Goal: Communication & Community: Ask a question

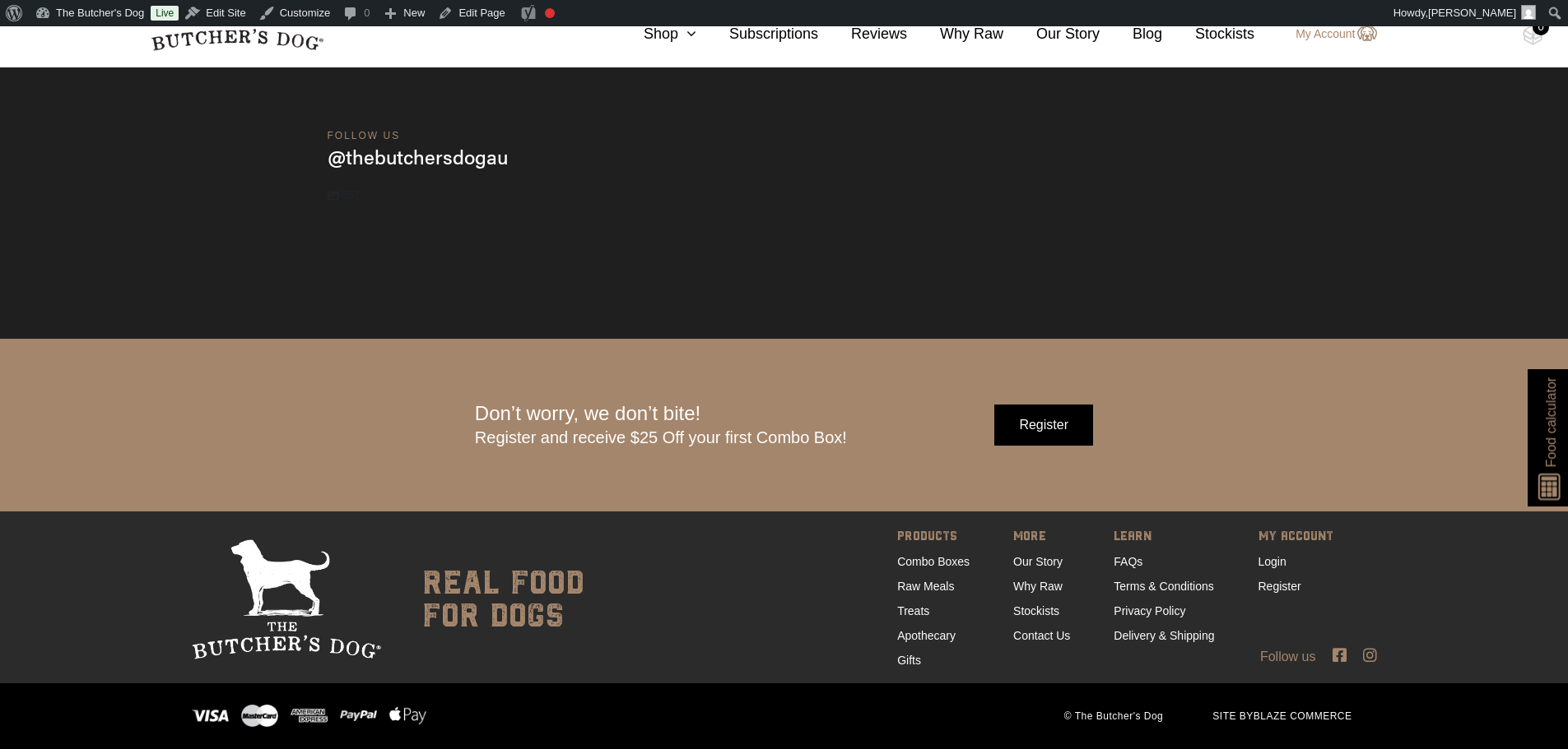
scroll to position [5588, 0]
click at [1036, 631] on link "Contact Us" at bounding box center [1042, 636] width 57 height 13
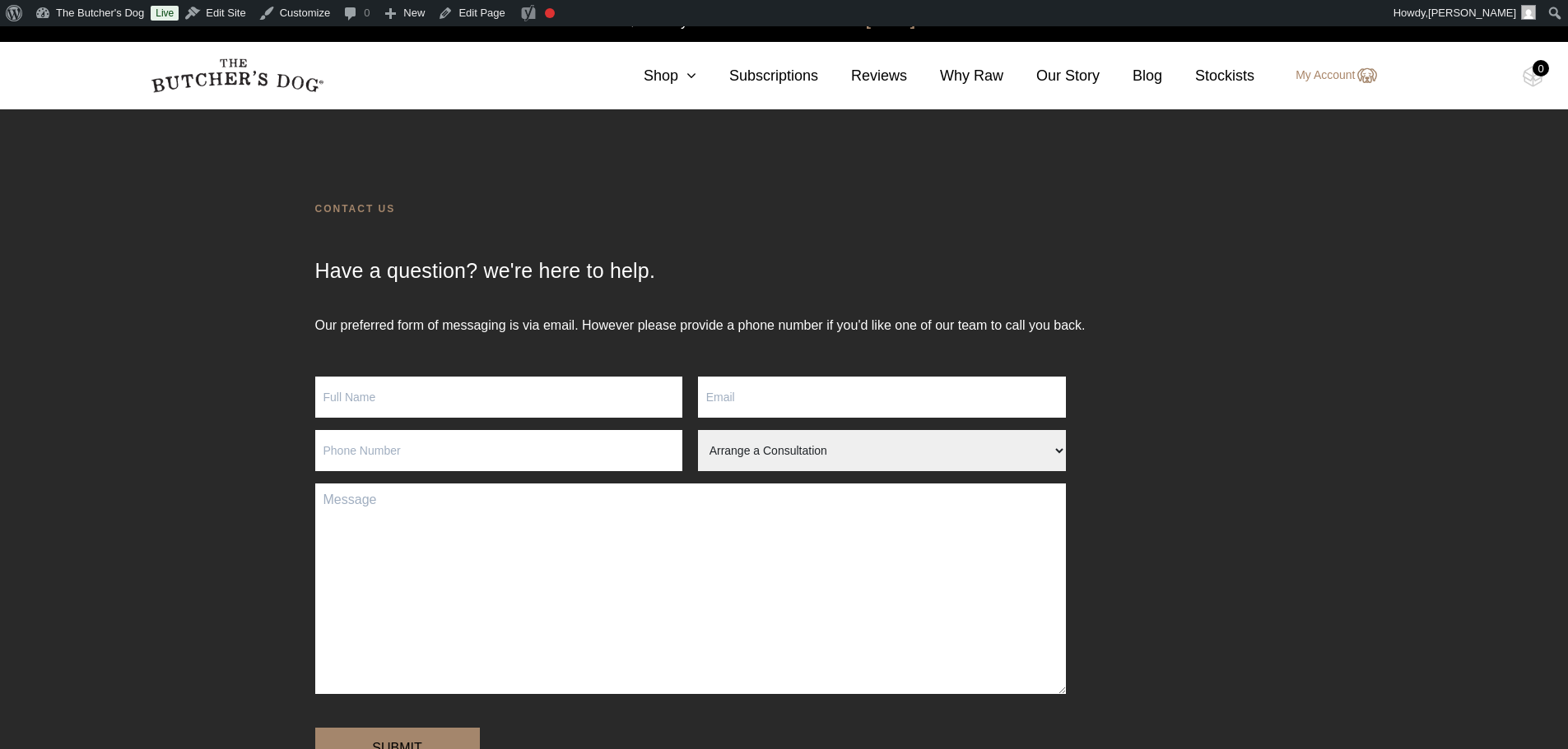
click at [576, 396] on input "Contact form" at bounding box center [499, 396] width 368 height 41
type input "Brooke"
type input "m"
click at [586, 390] on input "Brooke" at bounding box center [499, 396] width 368 height 41
type input "Brooke Martin"
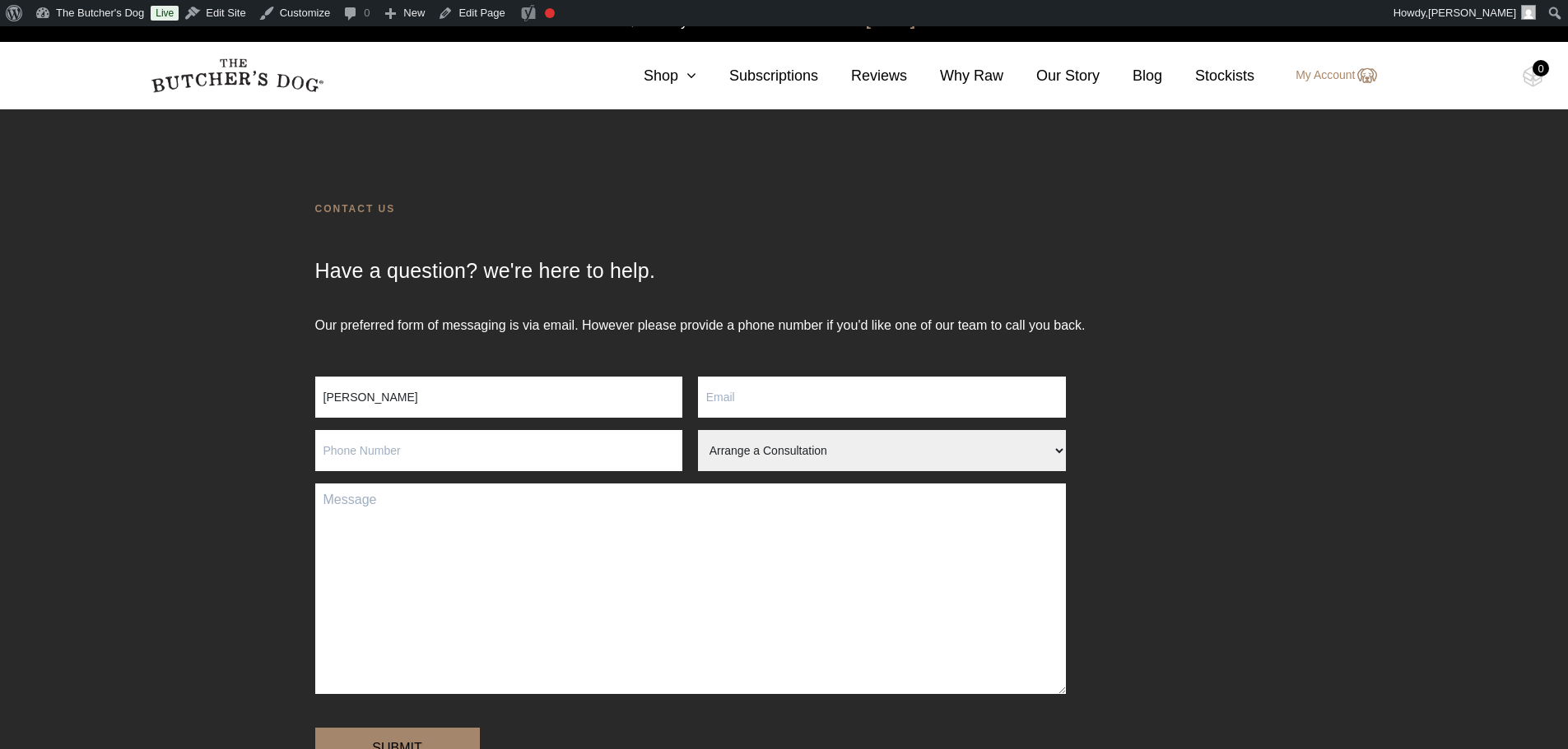
click at [790, 406] on input "Contact form" at bounding box center [882, 396] width 368 height 41
paste input "brooke@bebirth.com.au"
type input "brooke@bebirth.com.au"
click at [677, 521] on textarea "Contact form" at bounding box center [690, 589] width 750 height 211
click at [758, 455] on select "Arrange a Consultation Become a Stockist Order Query Stock Enquiry" at bounding box center [882, 450] width 368 height 41
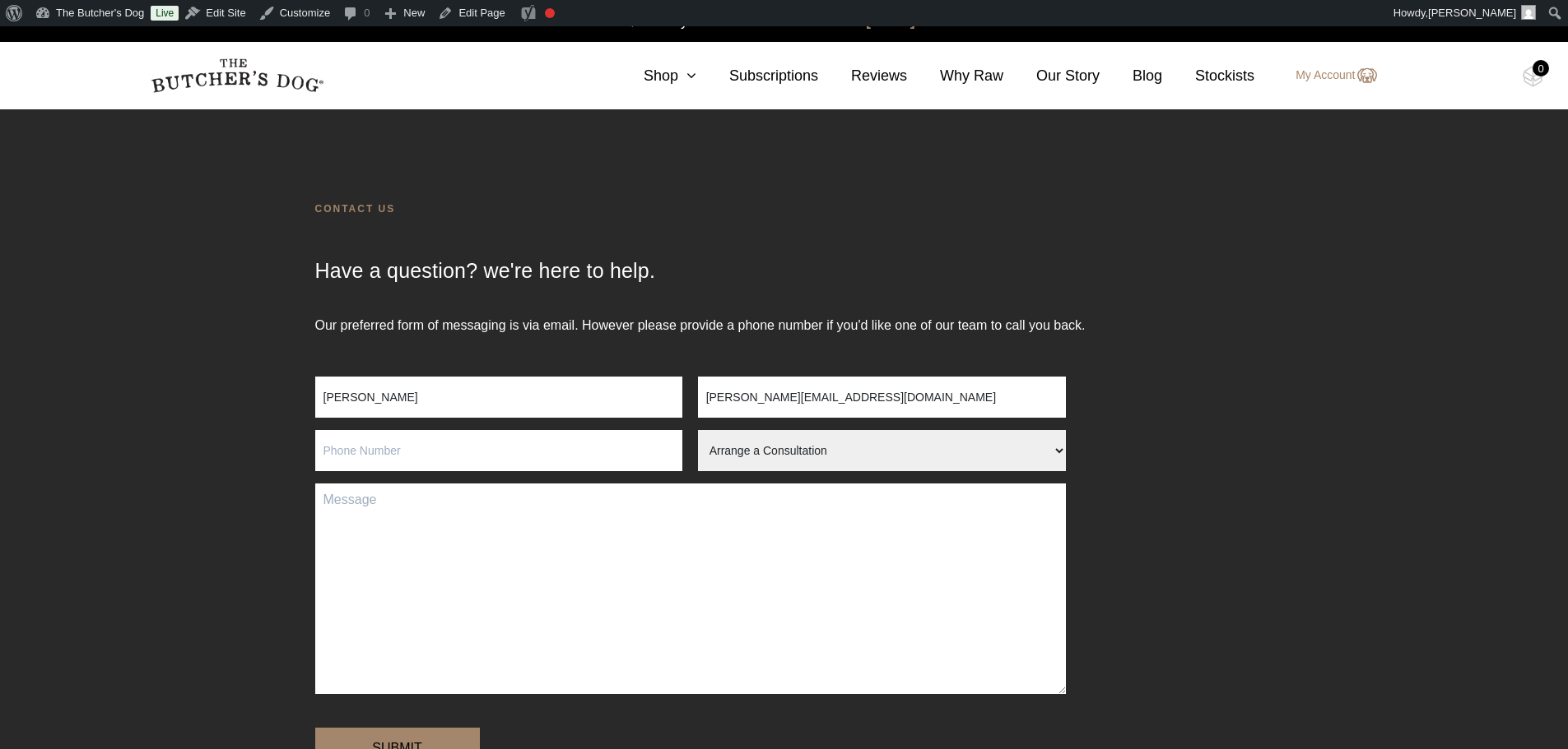
select select "Order Query"
click at [698, 430] on select "Arrange a Consultation Become a Stockist Order Query Stock Enquiry" at bounding box center [882, 450] width 368 height 41
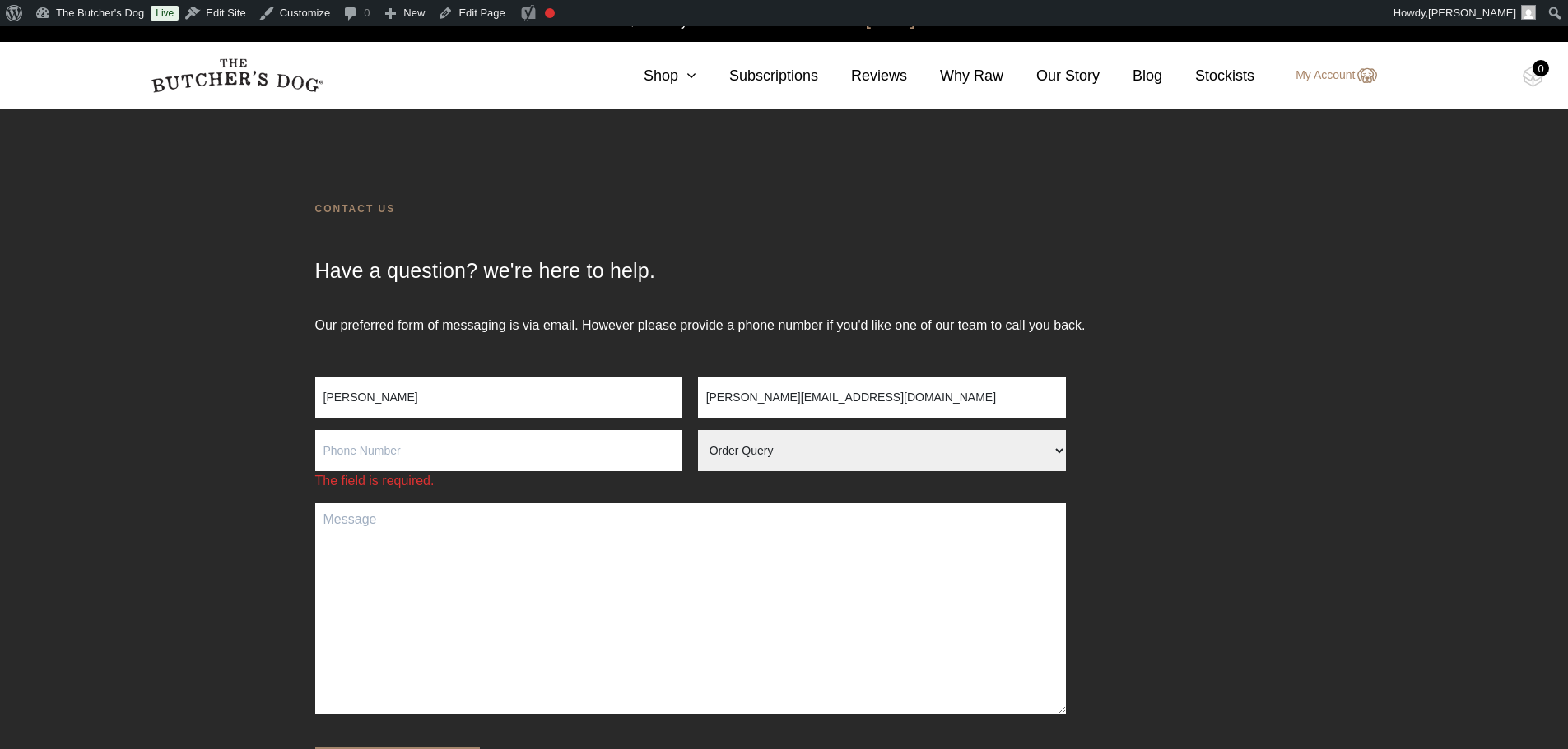
click at [461, 460] on input "Contact form" at bounding box center [499, 450] width 368 height 41
paste input "0405382629"
type input "0405382629"
click at [508, 542] on textarea "Contact form" at bounding box center [690, 608] width 750 height 211
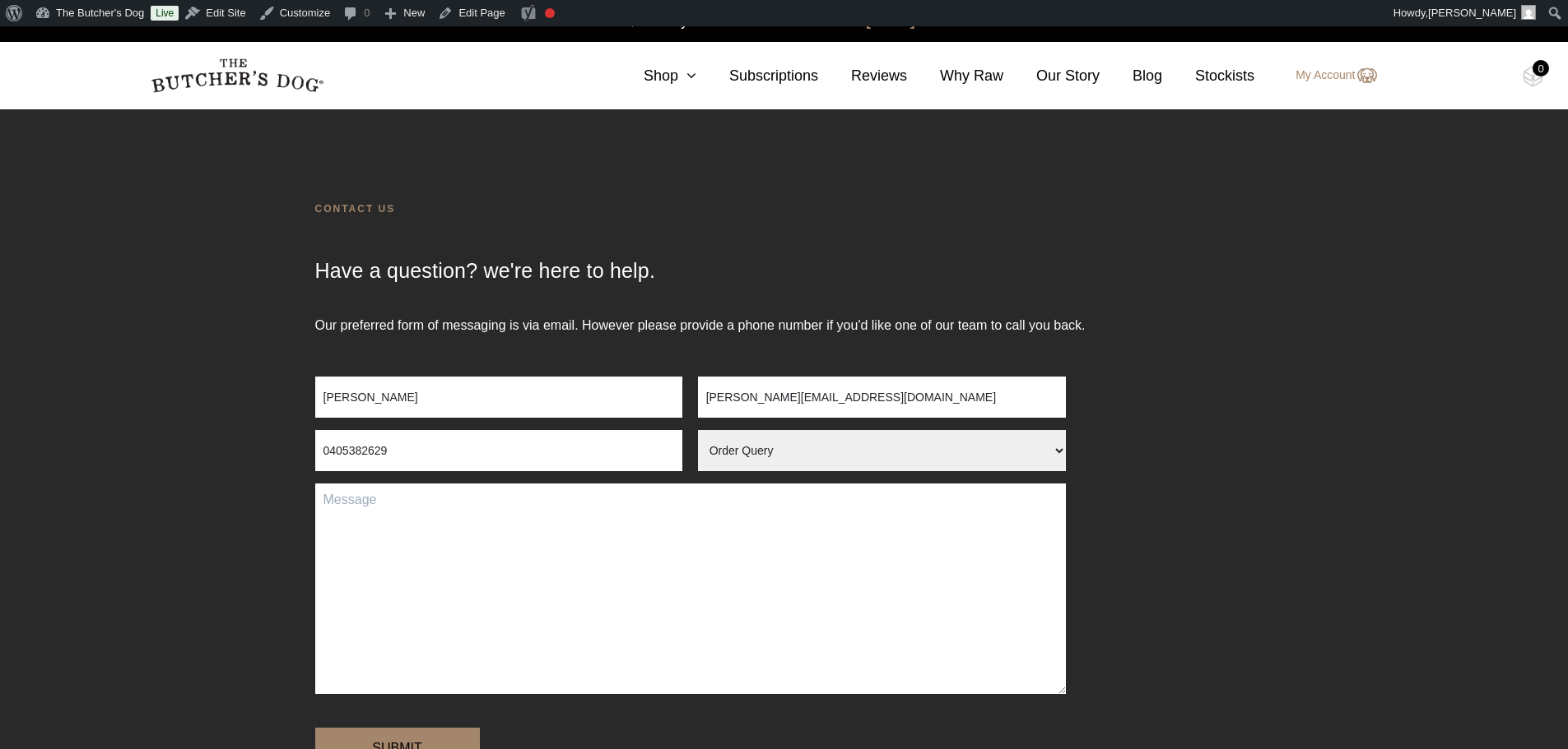
click at [625, 564] on textarea "Contact form" at bounding box center [690, 589] width 750 height 211
paste textarea "I just put through an order under Brooke Martin. Is it possible to get delivery…"
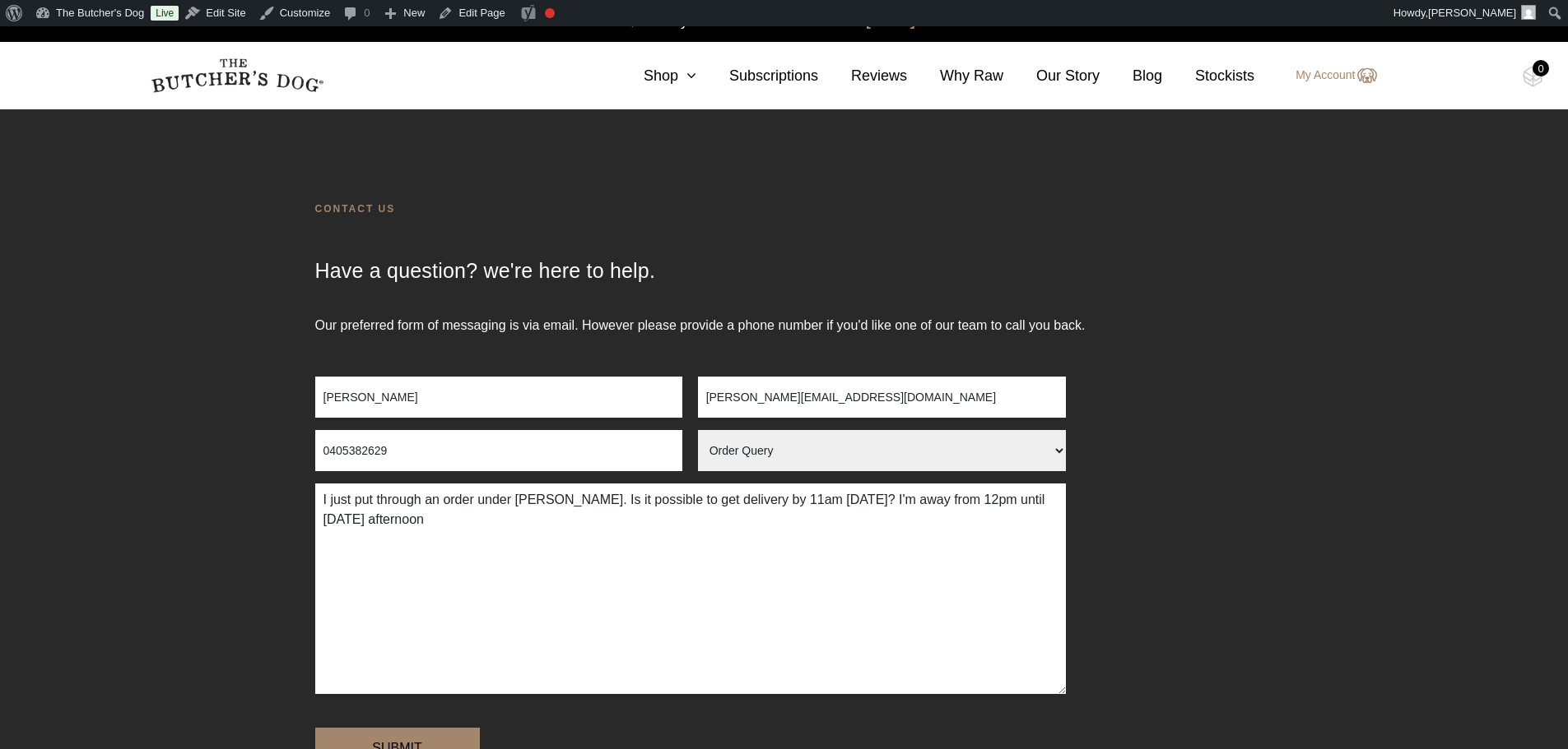
click at [1397, 470] on div "Our preferred form of messaging is via email. However please provide a phone nu…" at bounding box center [784, 590] width 1568 height 549
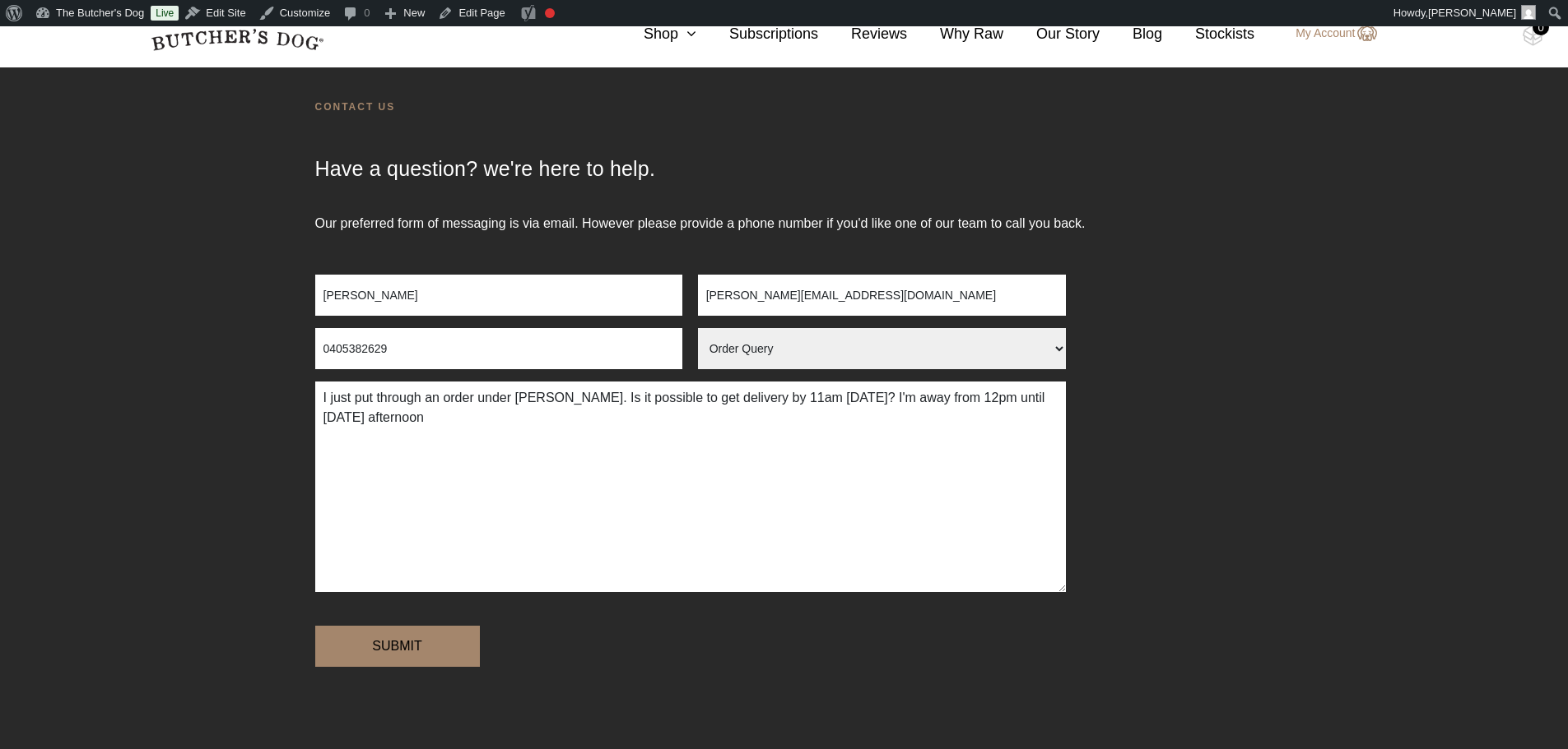
scroll to position [247, 0]
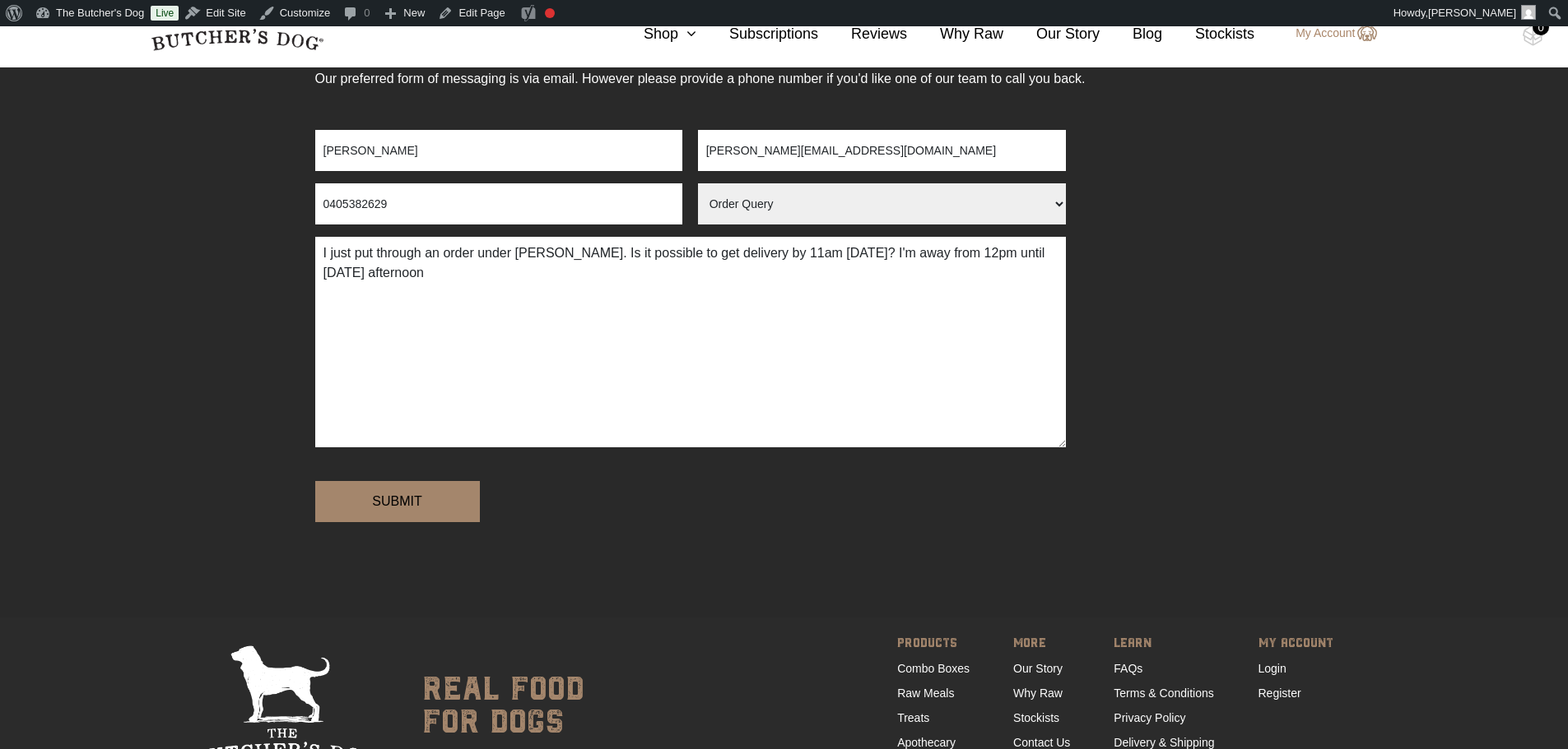
click at [517, 379] on textarea "I just put through an order under Brooke Martin. Is it possible to get delivery…" at bounding box center [690, 342] width 750 height 211
type textarea "I just put through an order under Brooke Martin. Is it possible to get delivery…"
click at [443, 510] on input "Submit" at bounding box center [397, 501] width 164 height 41
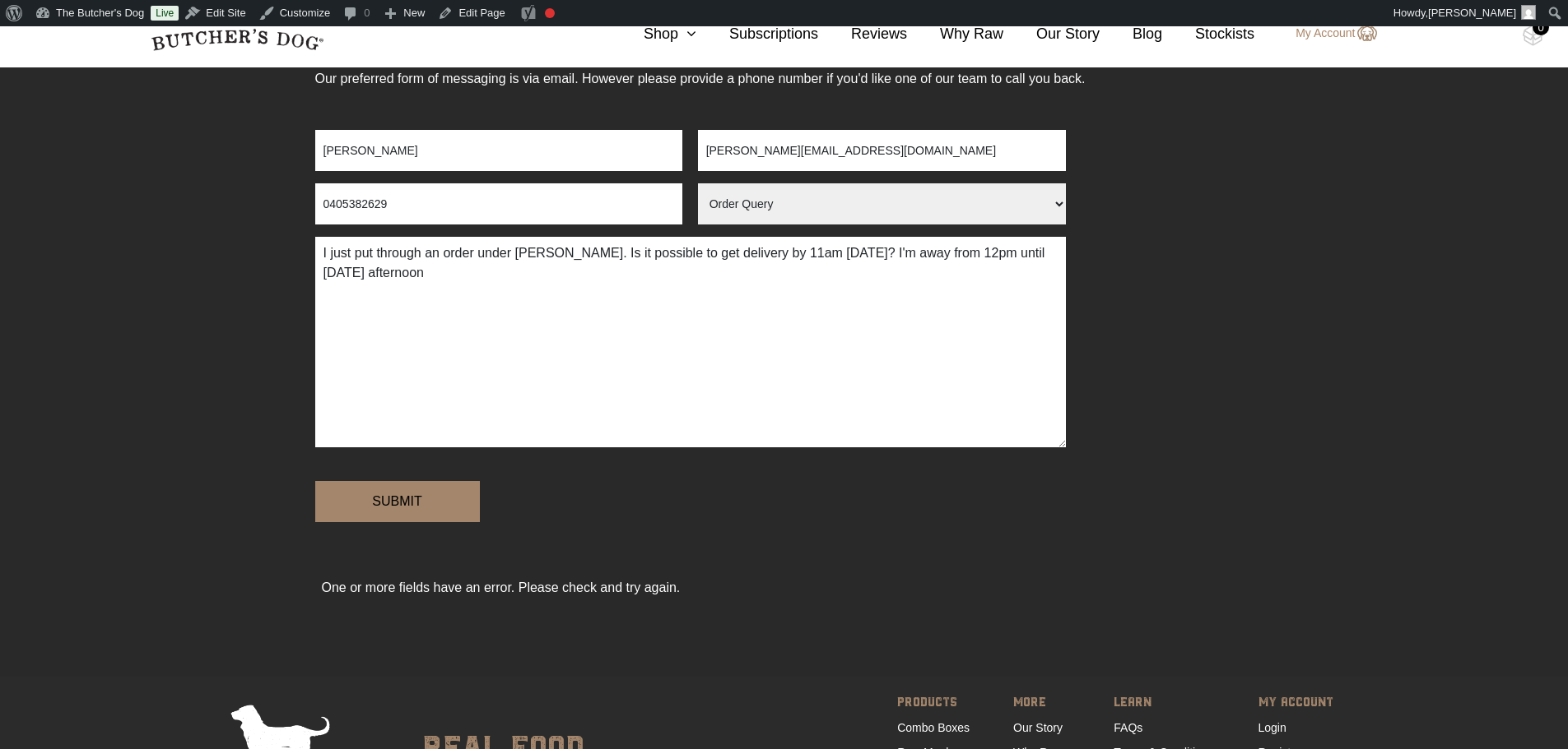
click at [707, 395] on textarea "I just put through an order under Brooke Martin. Is it possible to get delivery…" at bounding box center [690, 342] width 750 height 211
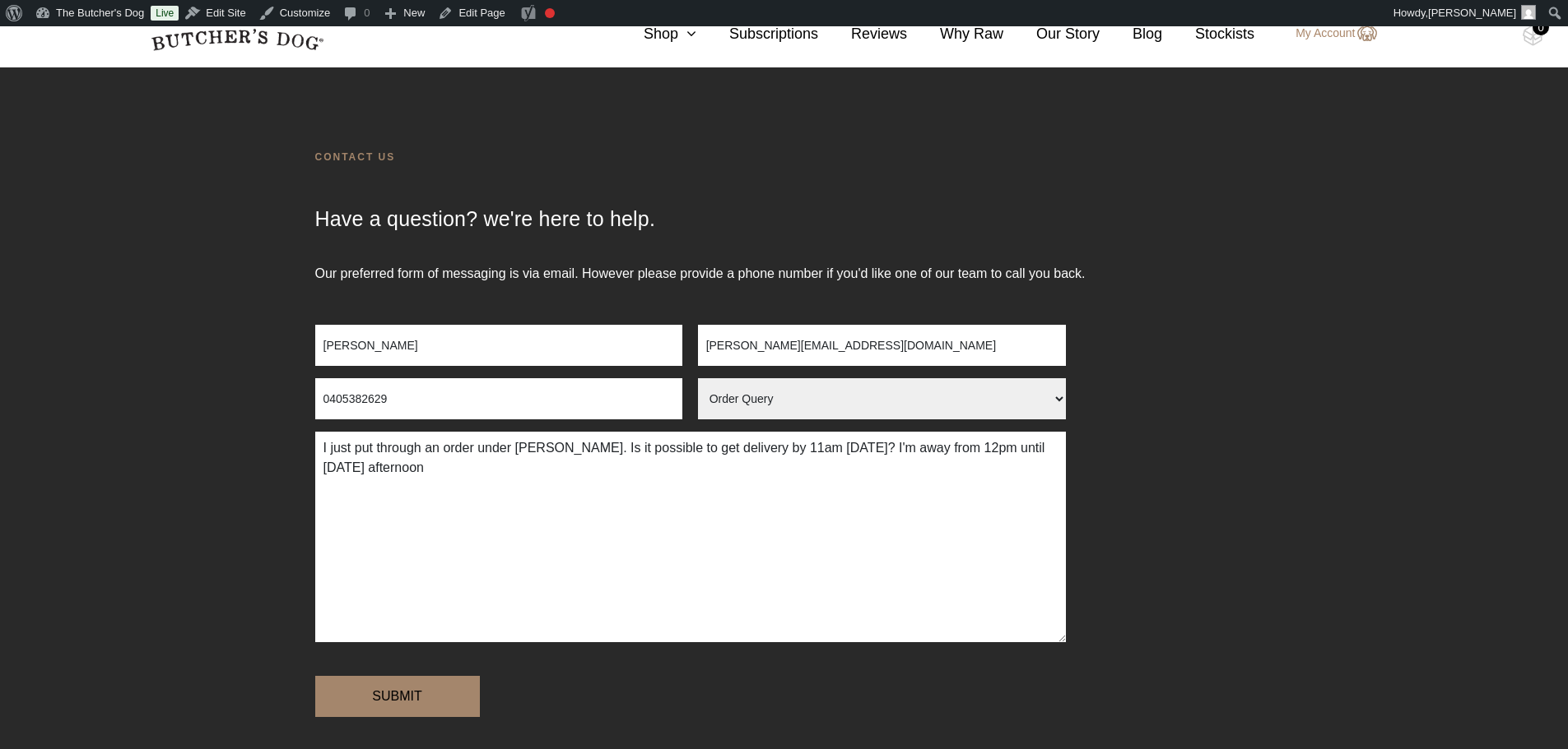
scroll to position [0, 0]
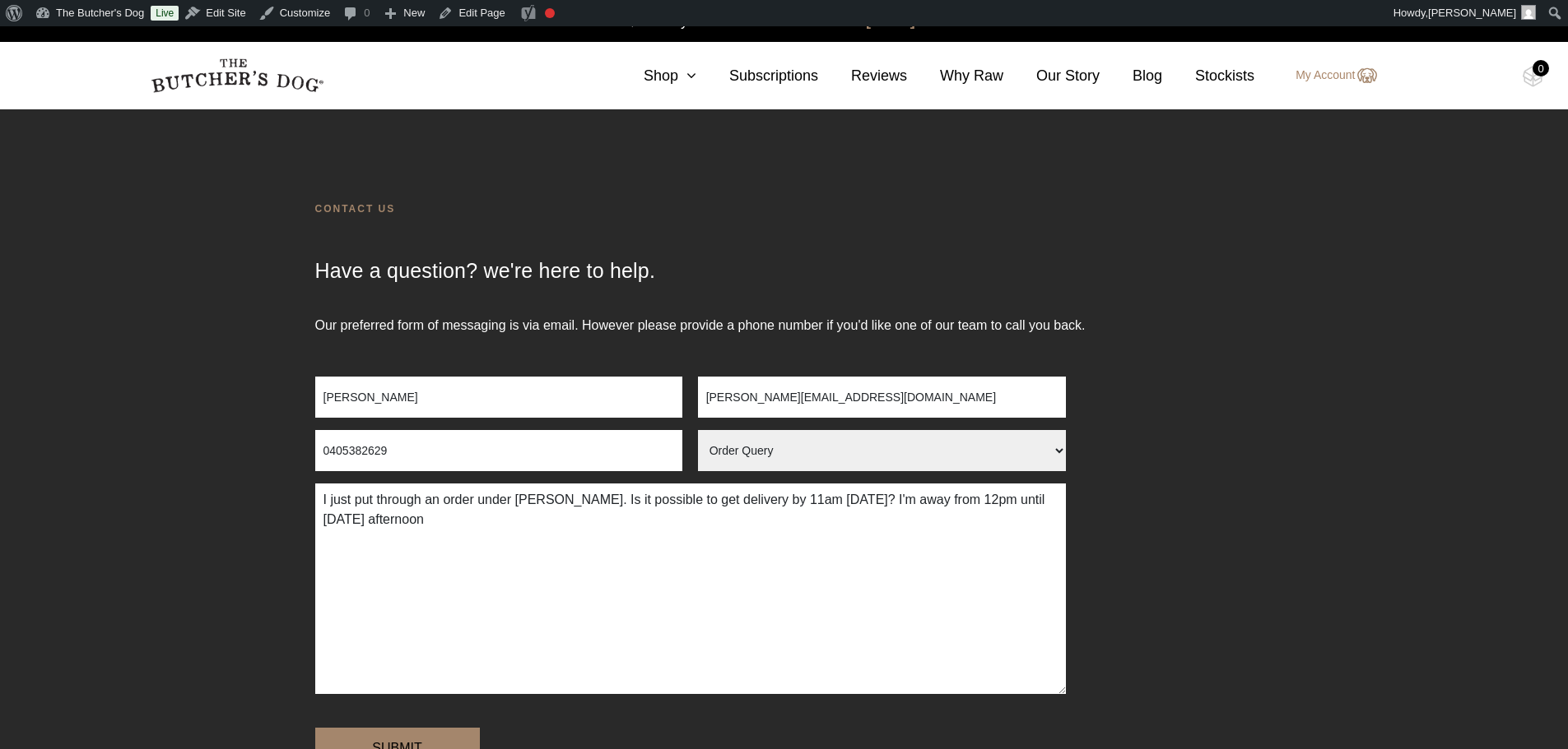
click at [551, 551] on textarea "I just put through an order under Brooke Martin. Is it possible to get delivery…" at bounding box center [690, 589] width 750 height 211
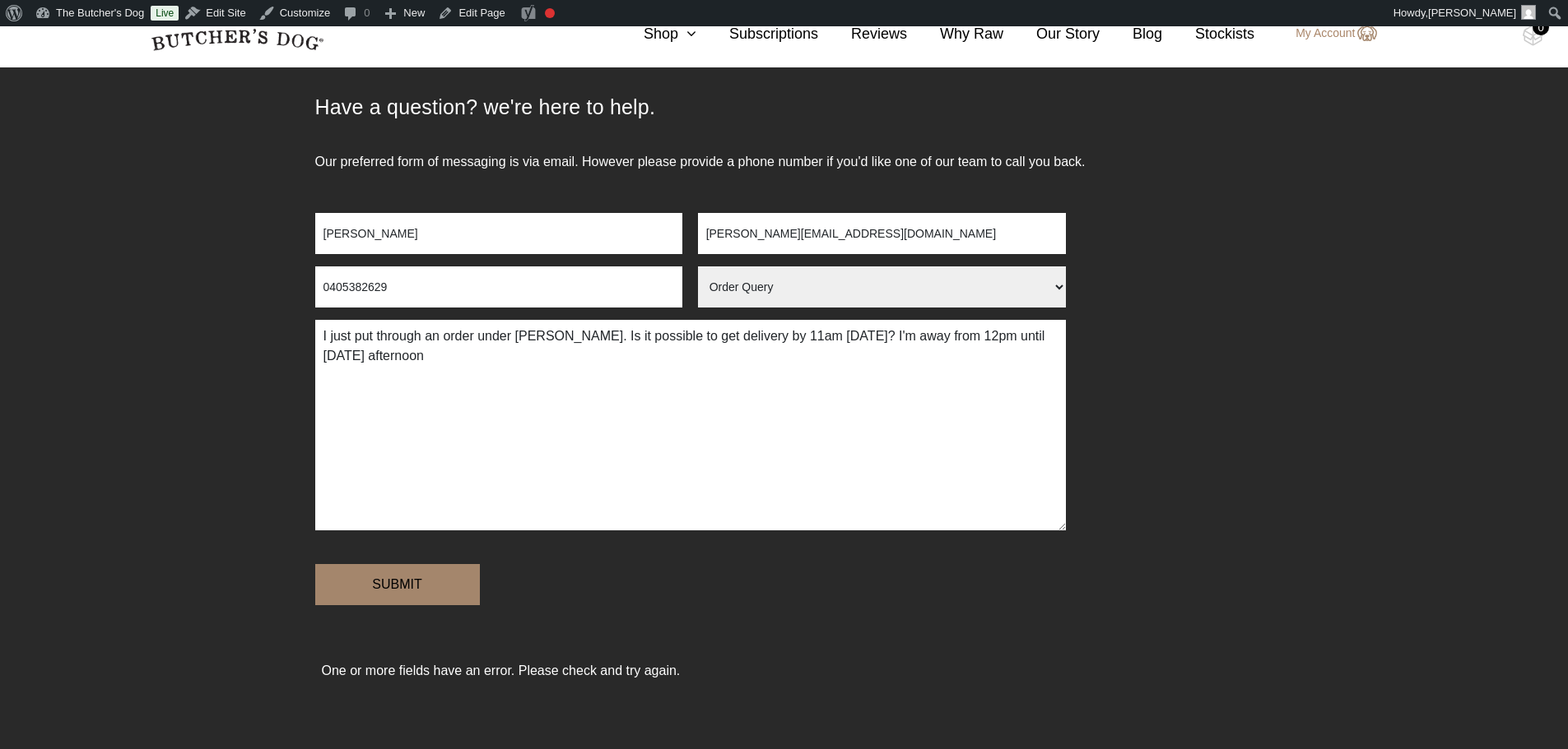
scroll to position [164, 0]
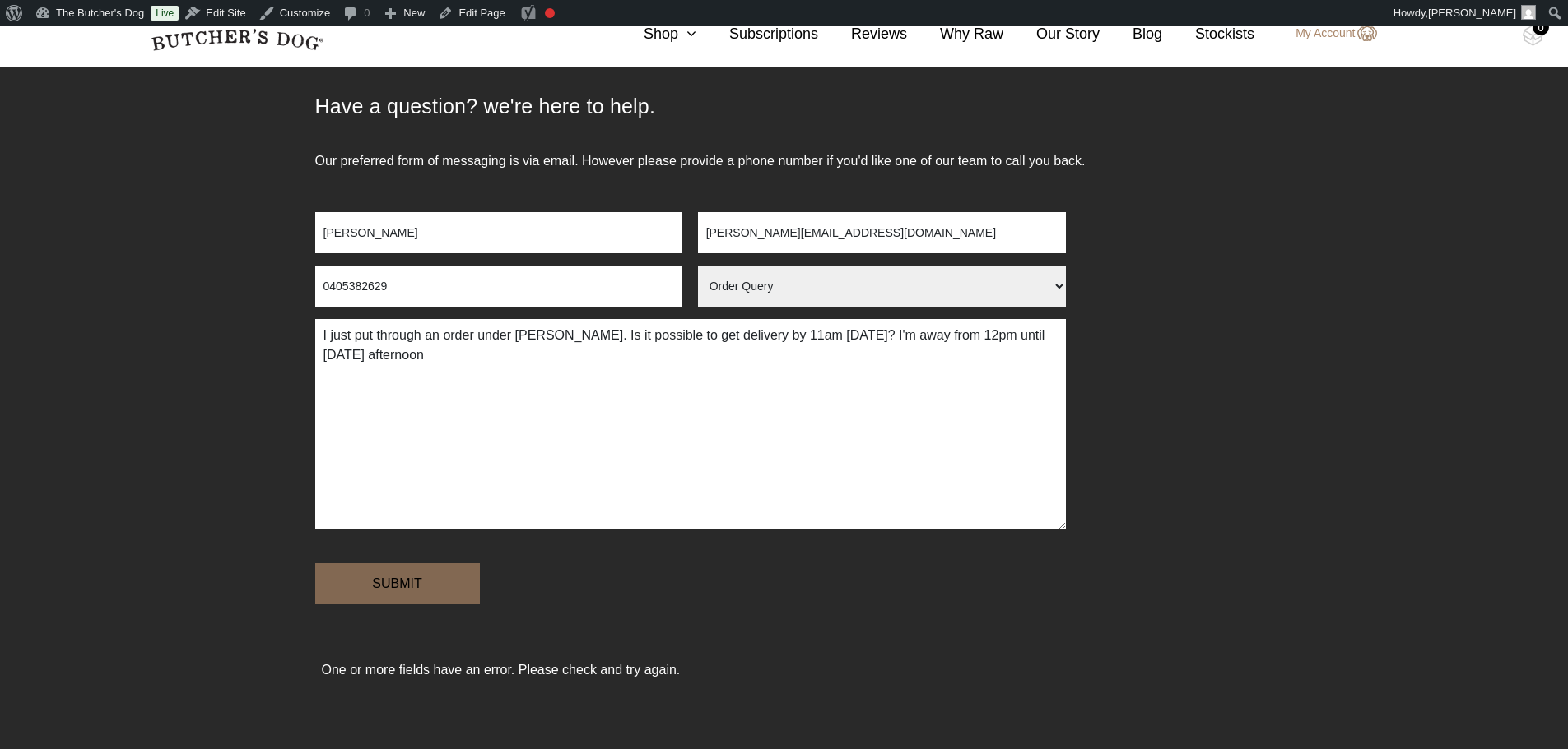
click at [408, 584] on input "Submit" at bounding box center [397, 584] width 164 height 41
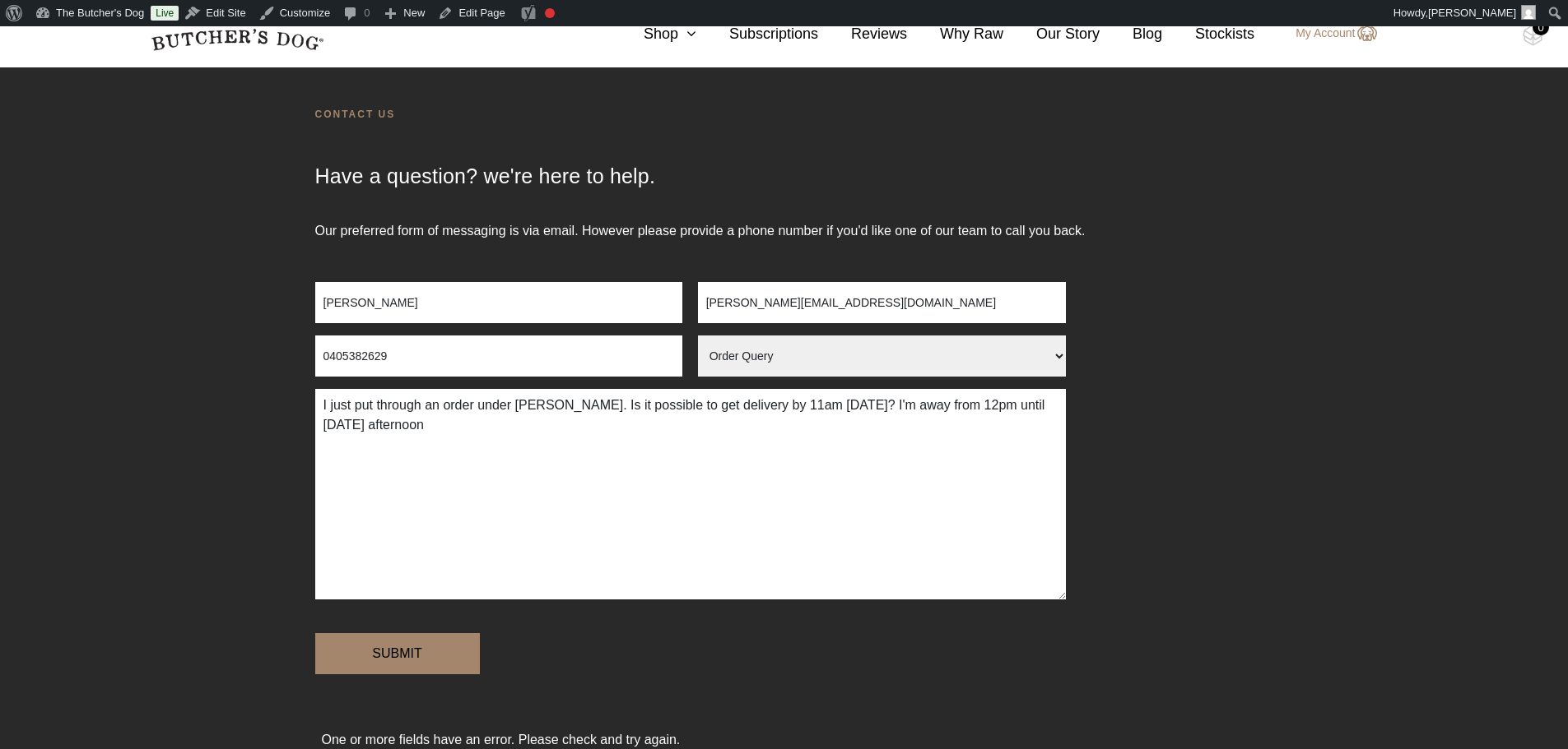
scroll to position [81, 0]
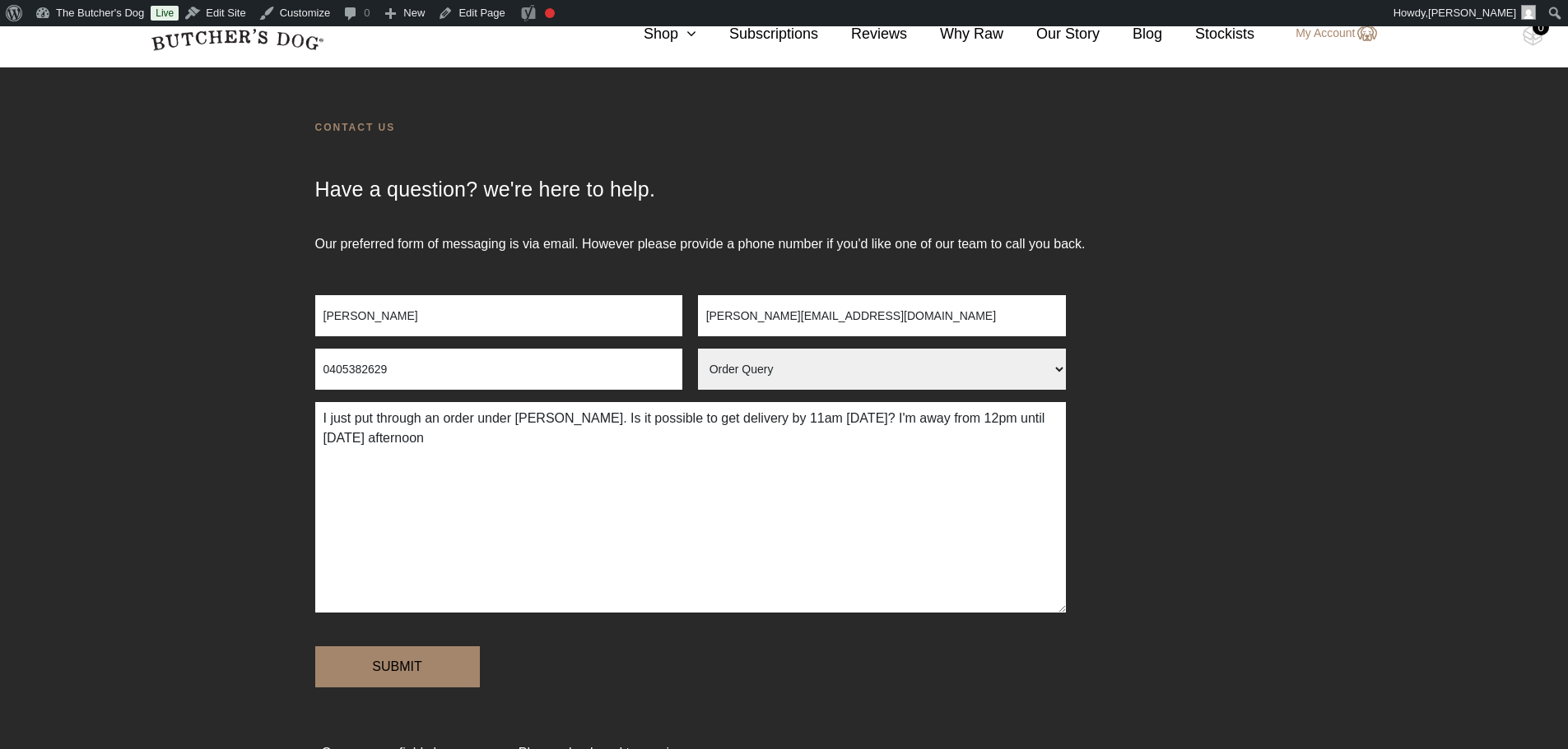
click at [569, 525] on textarea "I just put through an order under Brooke Martin. Is it possible to get delivery…" at bounding box center [690, 507] width 750 height 211
click at [609, 514] on textarea "I just put through an order under Brooke Martin. Is it possible to get delivery…" at bounding box center [690, 507] width 750 height 211
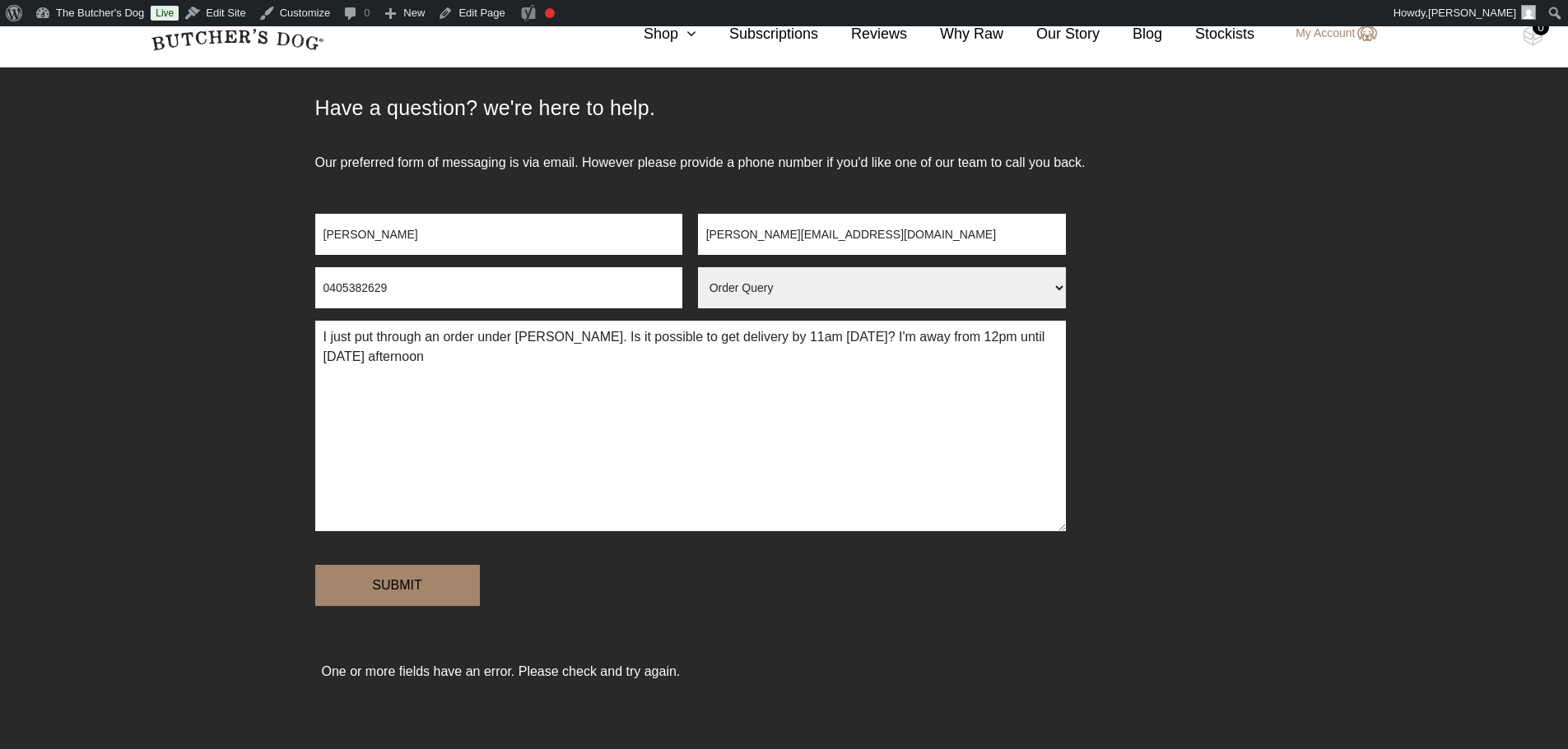
scroll to position [164, 0]
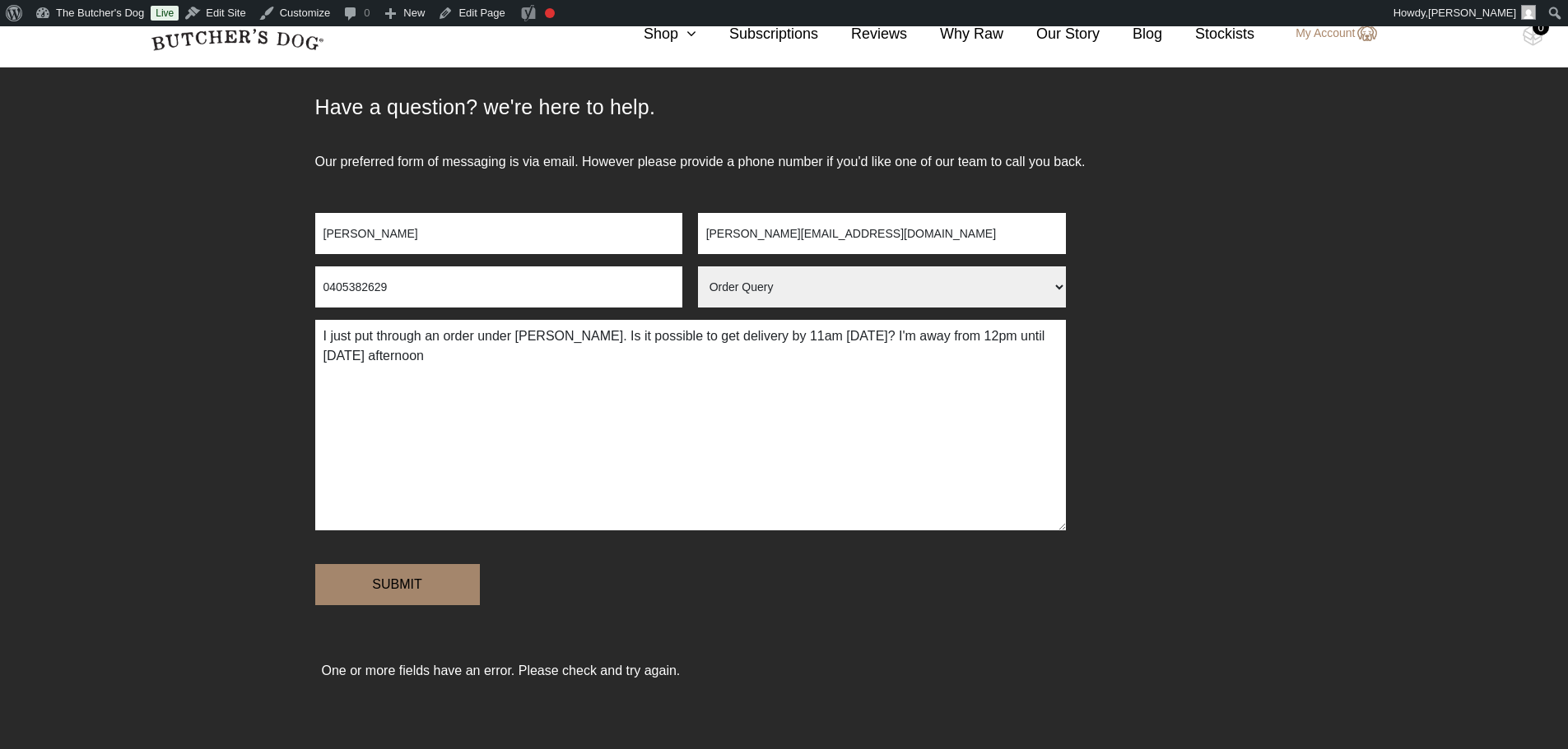
click at [871, 283] on select "Arrange a Consultation Become a Stockist Order Query Stock Enquiry" at bounding box center [882, 287] width 368 height 41
click at [550, 394] on textarea "I just put through an order under Brooke Martin. Is it possible to get delivery…" at bounding box center [690, 425] width 750 height 211
click at [844, 240] on input "brooke@bebirth.com.au" at bounding box center [882, 233] width 368 height 41
click at [569, 244] on input "Brooke Martin" at bounding box center [499, 233] width 368 height 41
click at [370, 231] on input "Brooke Martin" at bounding box center [499, 233] width 368 height 41
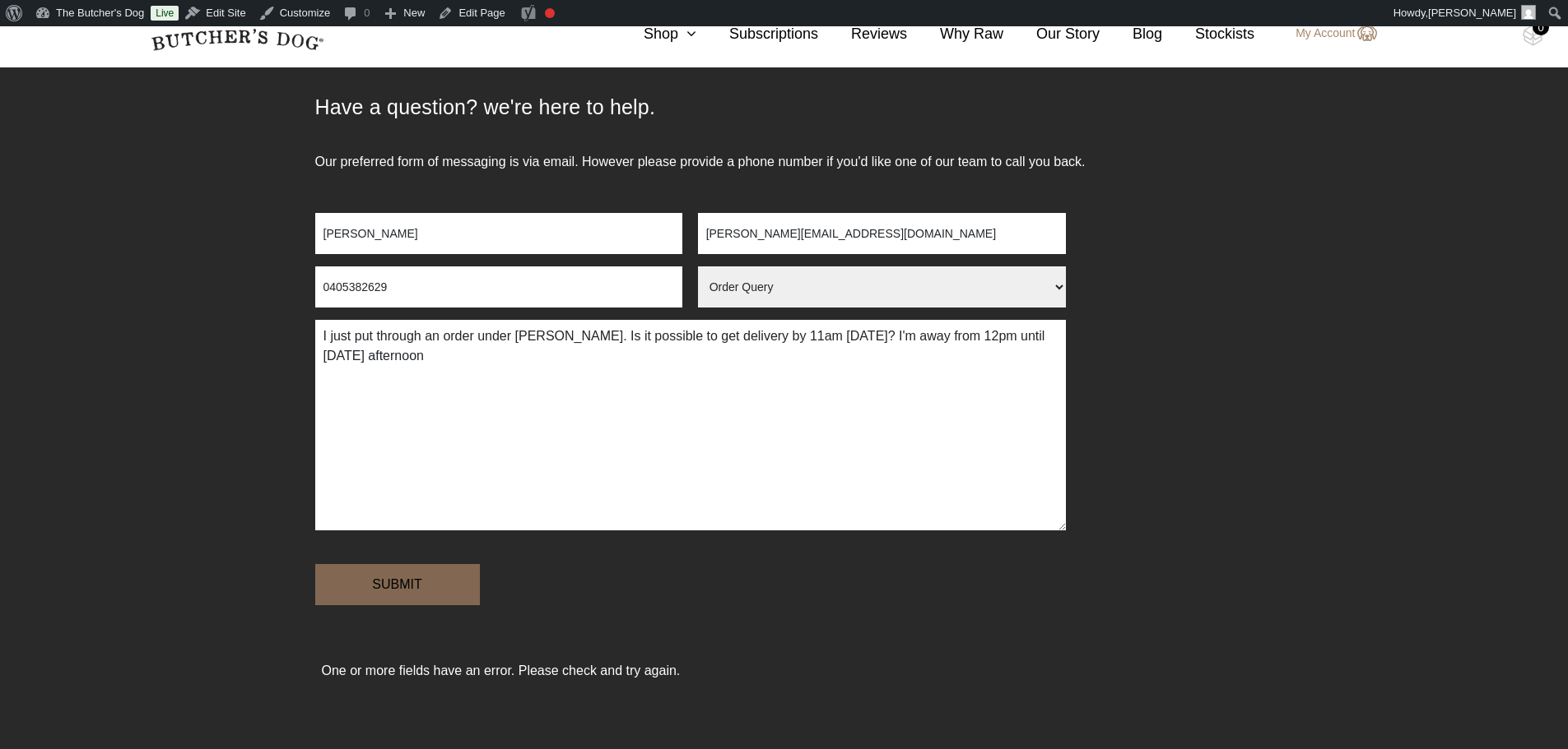
type input "brooke martin"
click at [377, 583] on input "Submit" at bounding box center [397, 585] width 164 height 41
click at [521, 453] on textarea "I just put through an order under Brooke Martin. Is it possible to get delivery…" at bounding box center [690, 425] width 750 height 211
click at [556, 220] on input "brooke martin" at bounding box center [499, 233] width 368 height 41
click at [440, 294] on input "0405382629" at bounding box center [499, 287] width 368 height 41
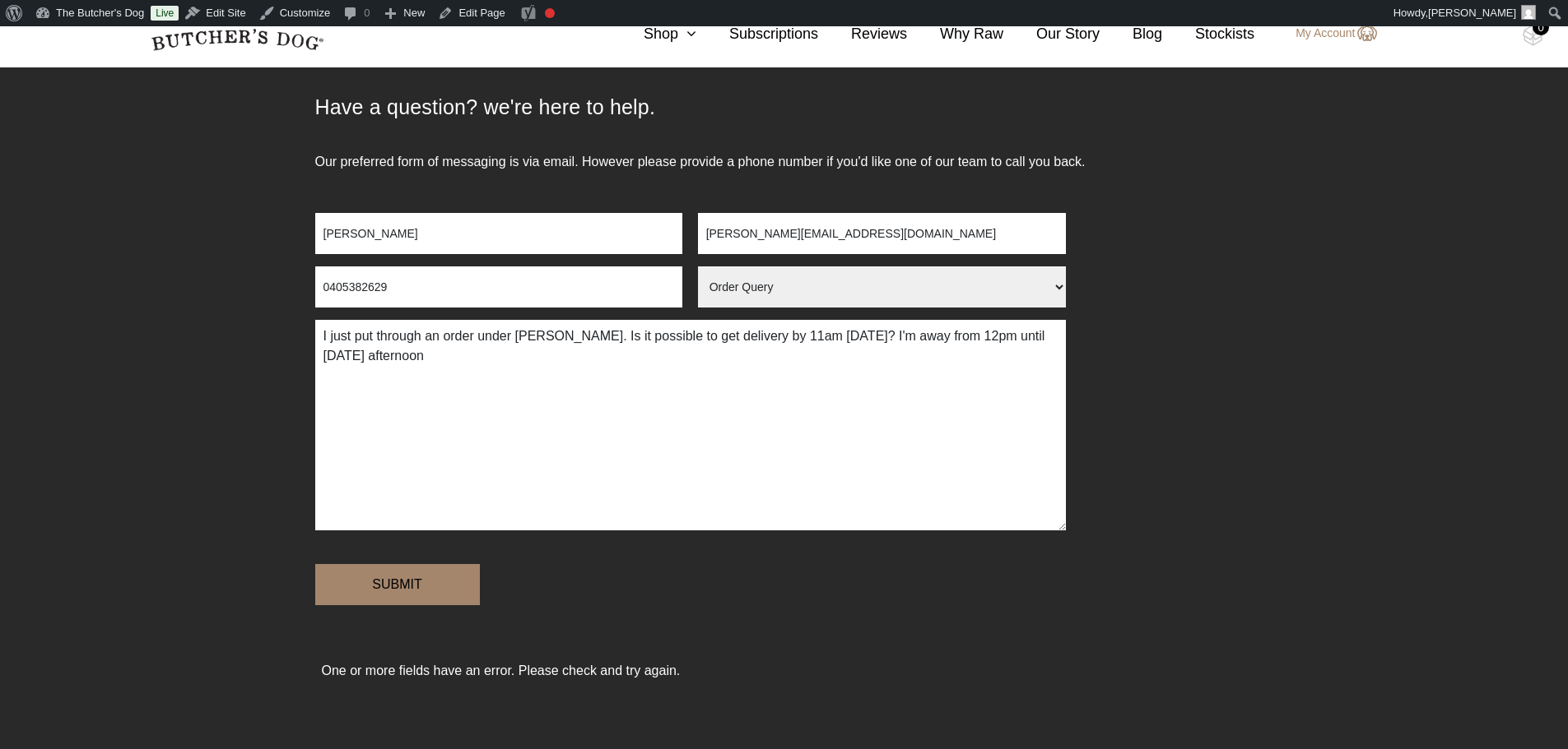
click at [862, 228] on input "brooke@bebirth.com.au" at bounding box center [882, 233] width 368 height 41
click at [450, 461] on textarea "I just put through an order under Brooke Martin. Is it possible to get delivery…" at bounding box center [690, 425] width 750 height 211
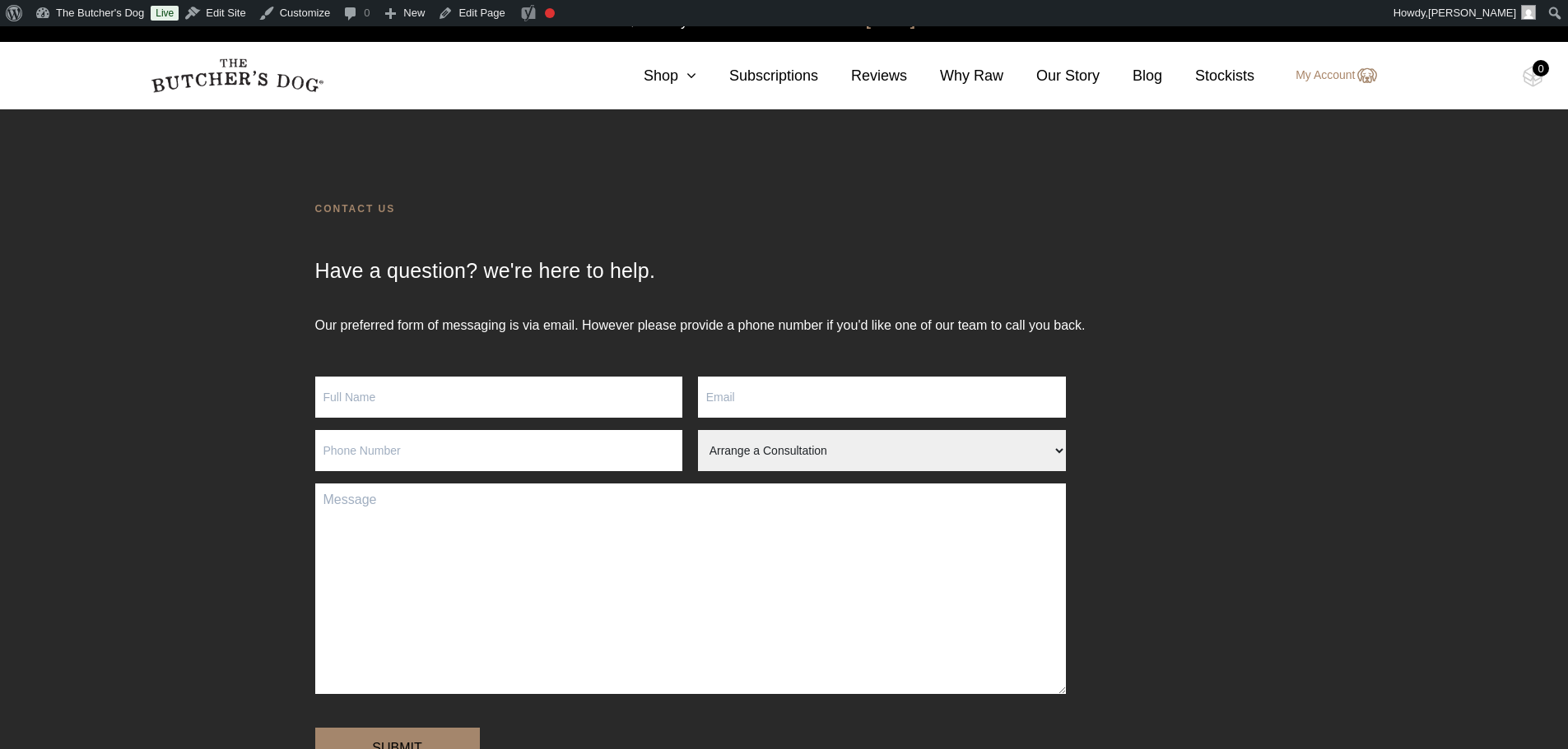
drag, startPoint x: 447, startPoint y: 372, endPoint x: 441, endPoint y: 390, distance: 19.0
click at [445, 379] on div "Our preferred form of messaging is via email. However please provide a phone nu…" at bounding box center [784, 557] width 938 height 483
click at [441, 390] on input "Contact form" at bounding box center [499, 396] width 368 height 41
paste input "brooke martin"
type input "brooke martin"
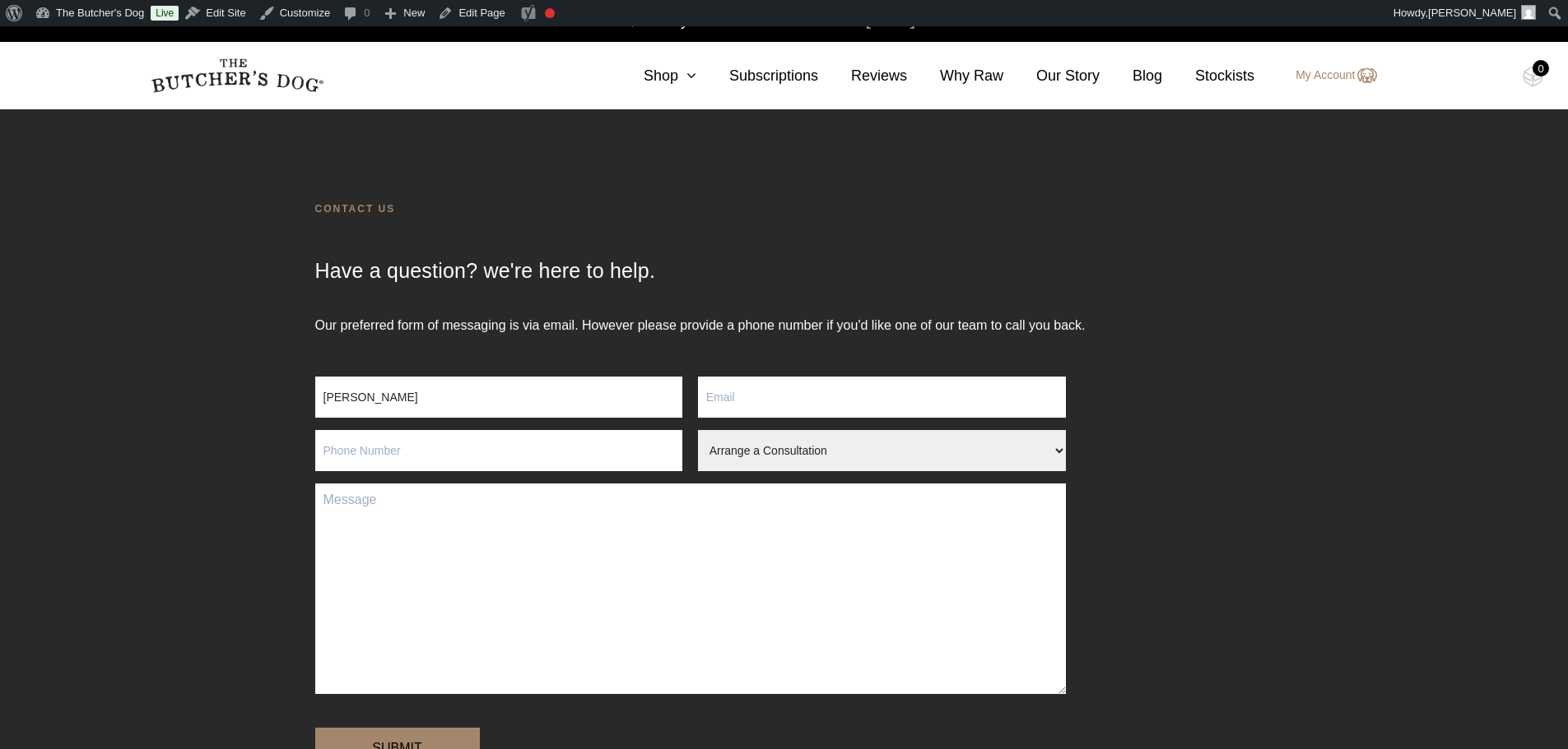
click at [427, 456] on input "Contact form" at bounding box center [499, 450] width 368 height 41
paste input "0405382629"
type input "0405382629"
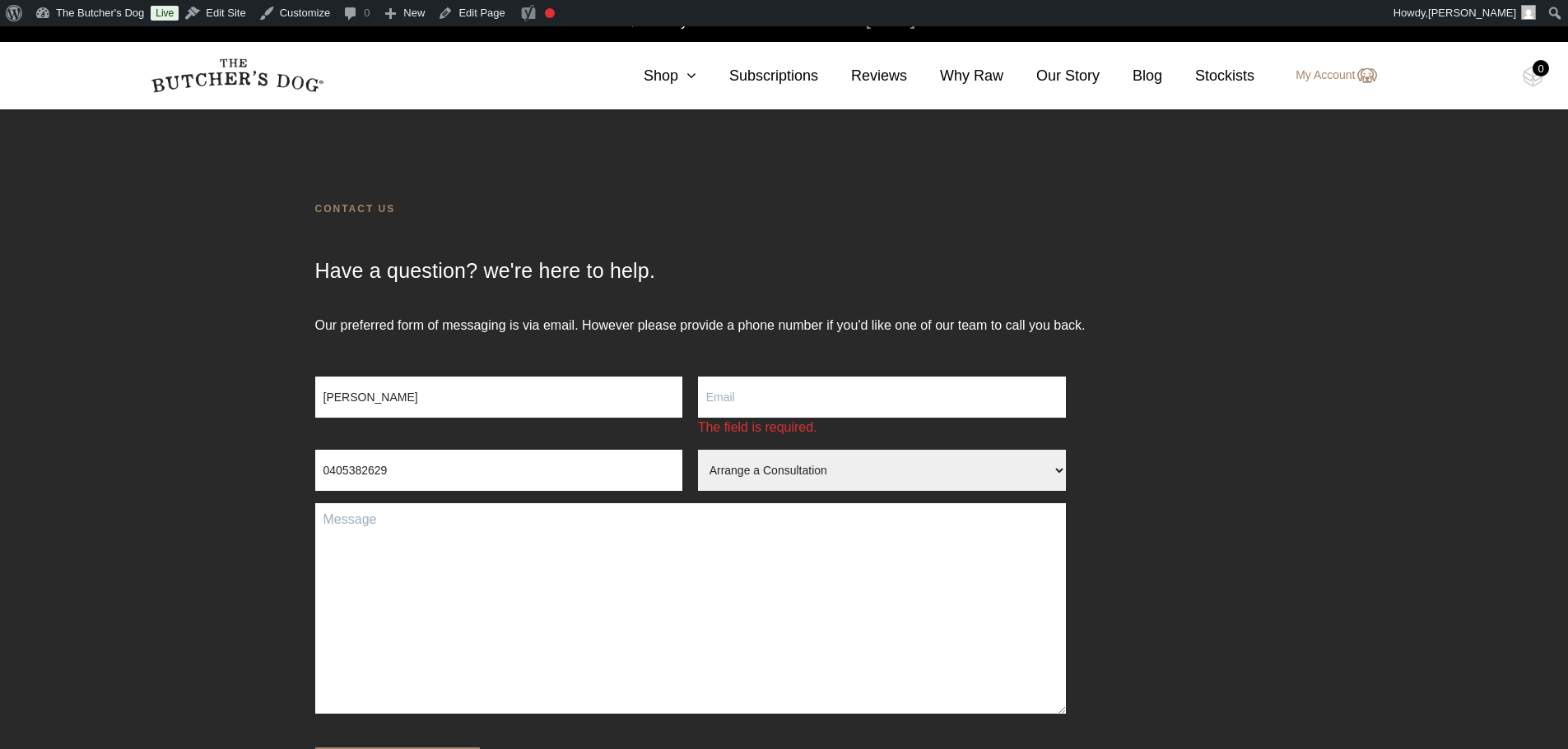
click at [767, 402] on input "Contact form" at bounding box center [882, 396] width 368 height 41
paste input "brooke@bebirth.com.au"
type input "brooke@bebirth.com.au"
click at [701, 604] on textarea "Contact form" at bounding box center [690, 608] width 750 height 211
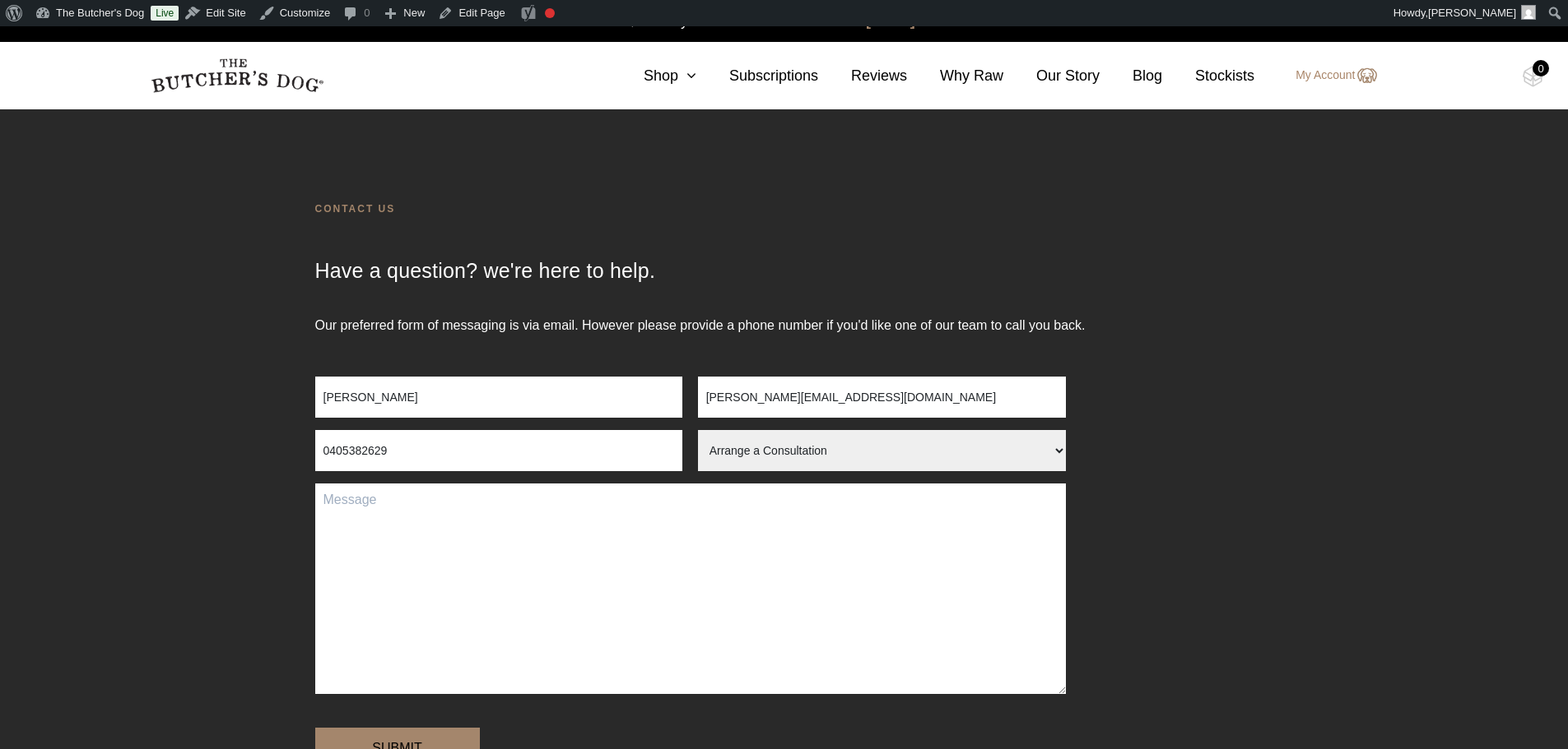
click at [762, 437] on select "Arrange a Consultation Become a Stockist Order Query Stock Enquiry" at bounding box center [882, 450] width 368 height 41
select select "Order Query"
click at [698, 430] on select "Arrange a Consultation Become a Stockist Order Query Stock Enquiry" at bounding box center [882, 450] width 368 height 41
click at [614, 505] on textarea "Contact form" at bounding box center [690, 589] width 750 height 211
paste textarea "I just put through an order under Brooke Martin. Is it possible to get delivery…"
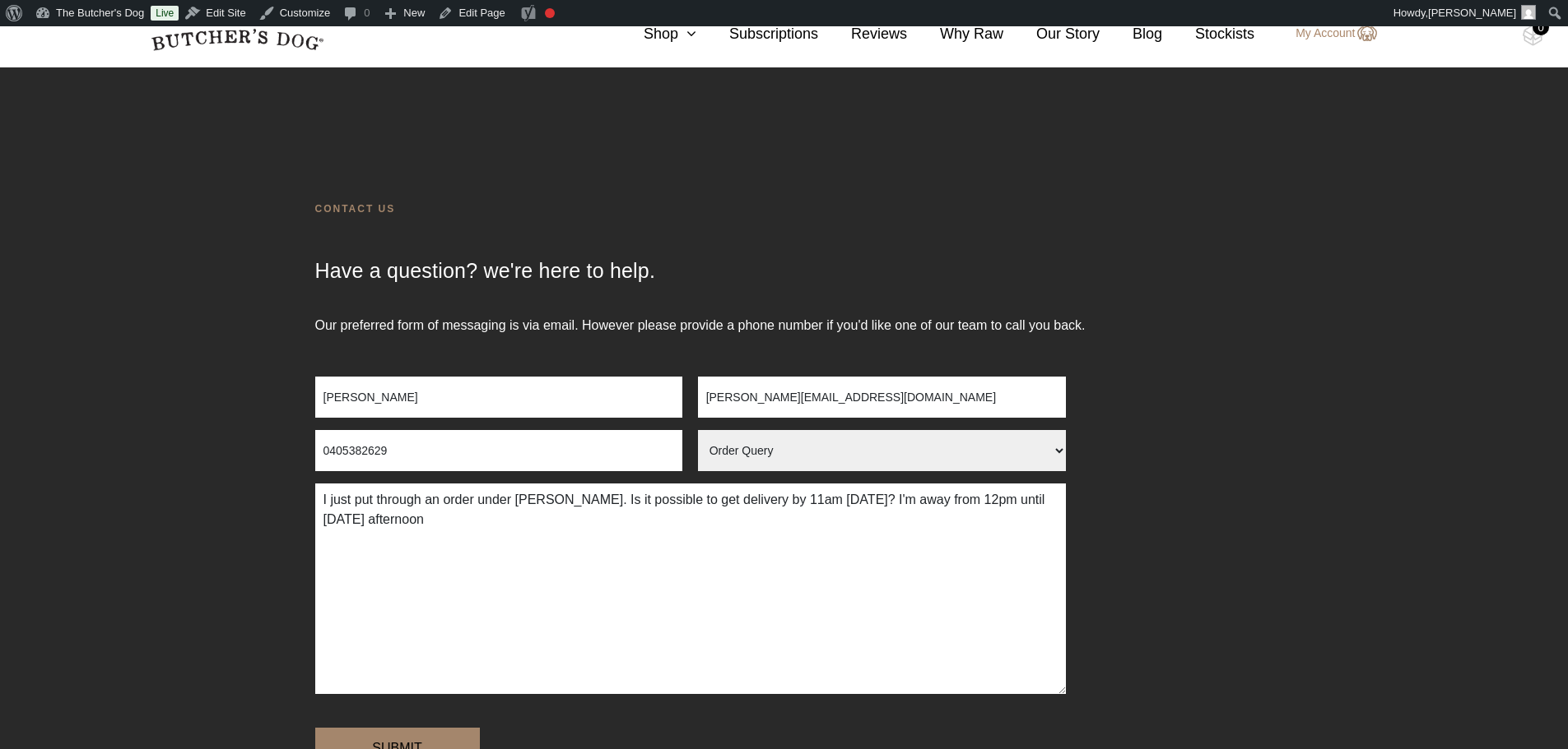
scroll to position [164, 0]
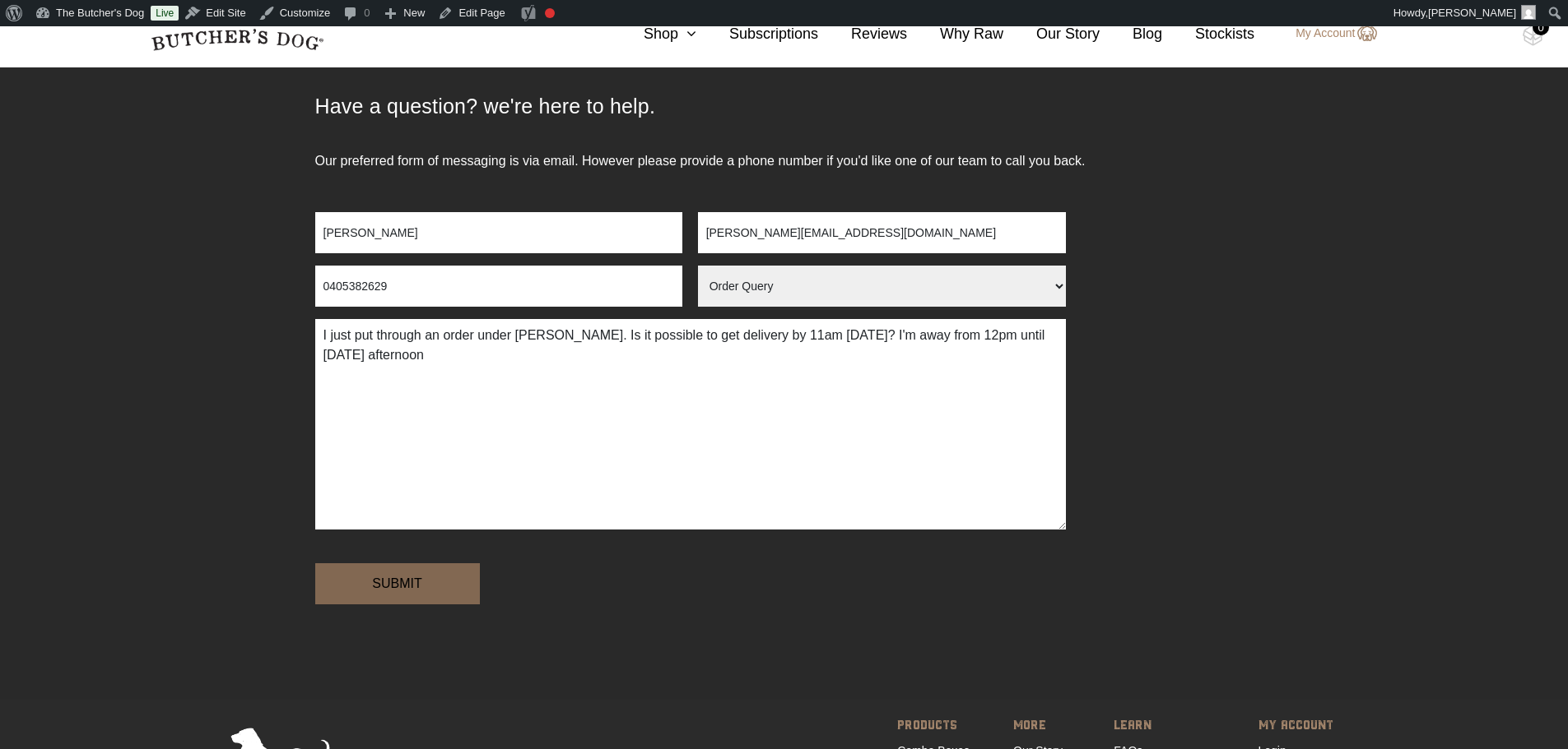
type textarea "I just put through an order under Brooke Martin. Is it possible to get delivery…"
click at [451, 590] on input "Submit" at bounding box center [397, 584] width 164 height 41
